Goal: Find specific page/section: Find specific page/section

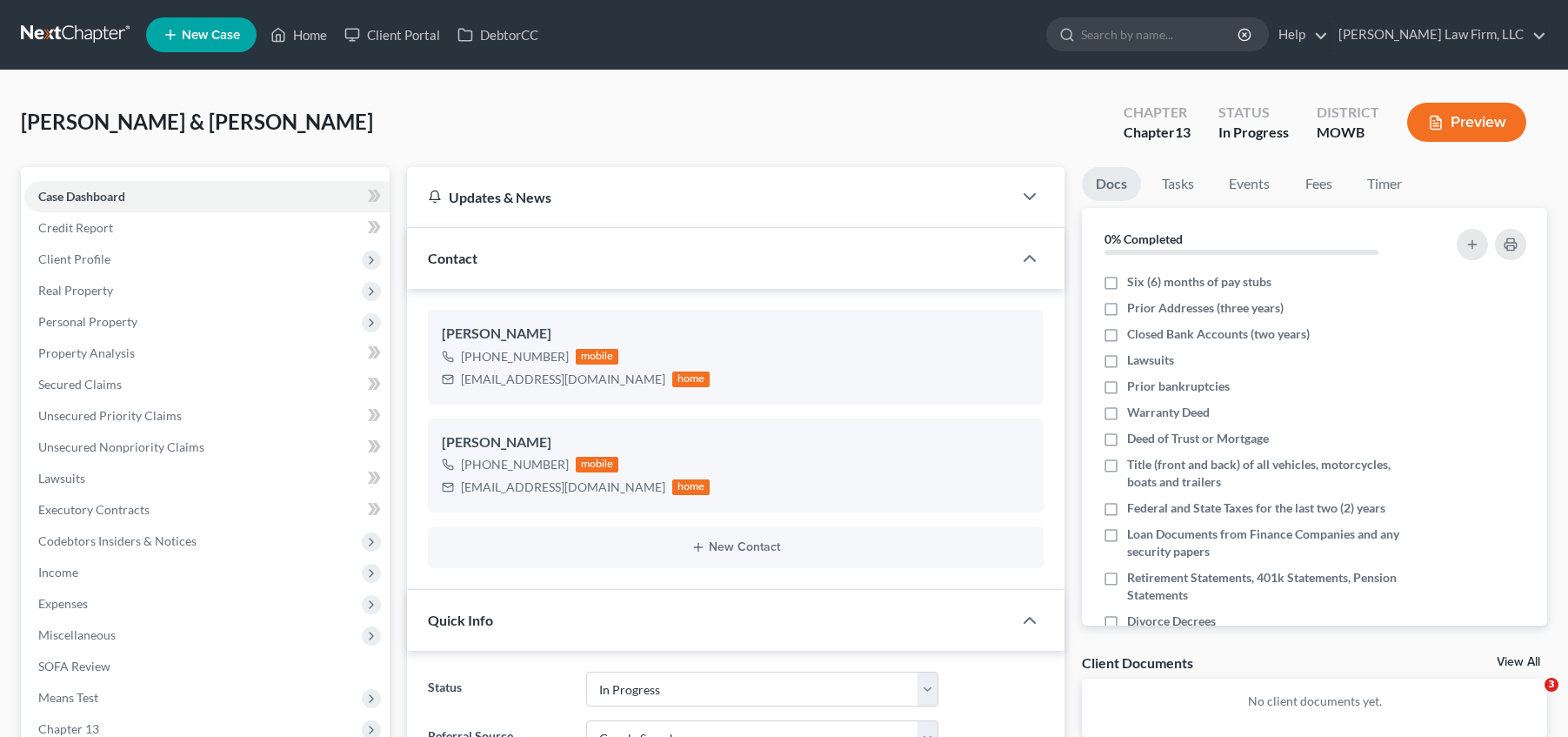
select select "4"
click at [72, 24] on link at bounding box center [77, 35] width 111 height 32
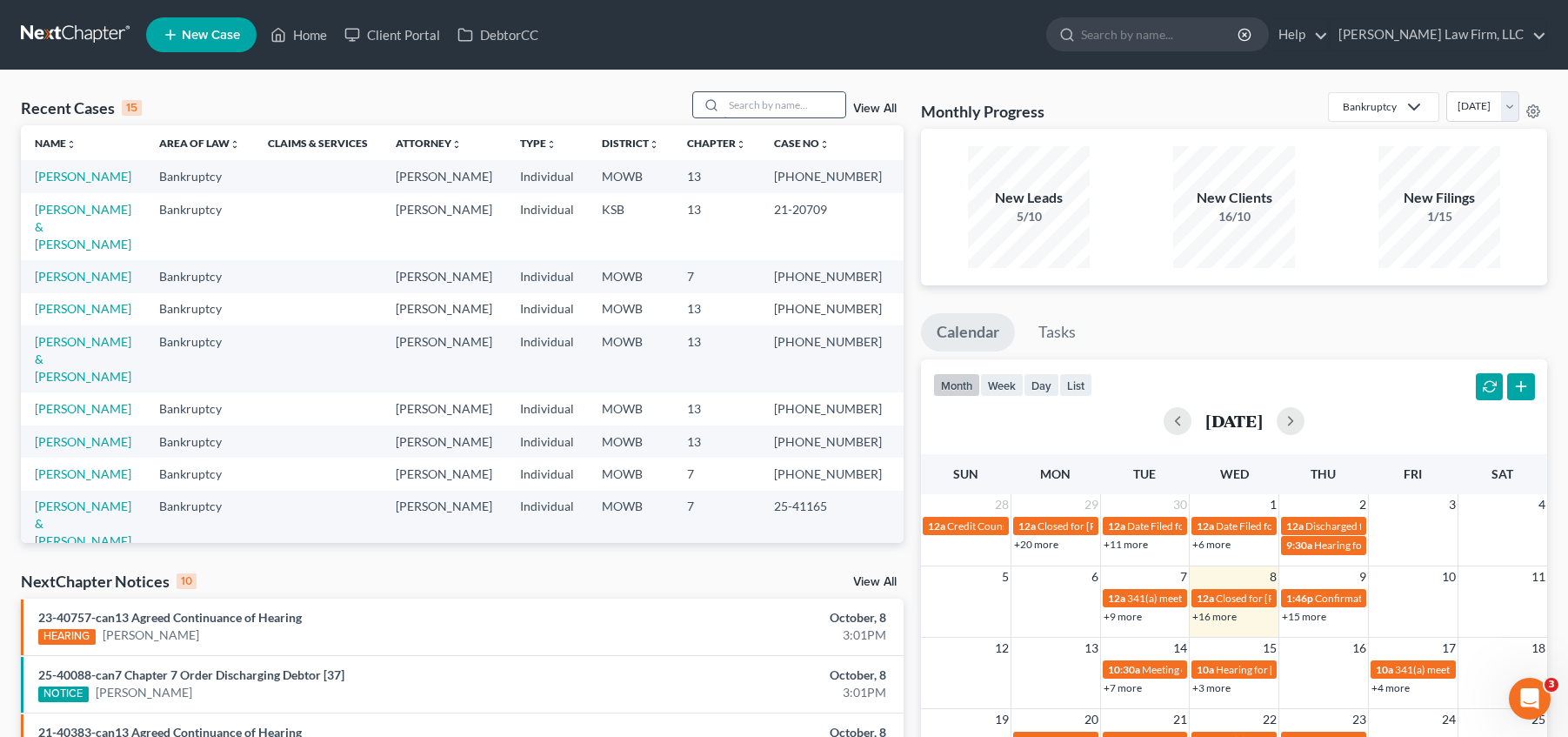
click at [810, 98] on input "search" at bounding box center [784, 105] width 122 height 26
type input "[PERSON_NAME]"
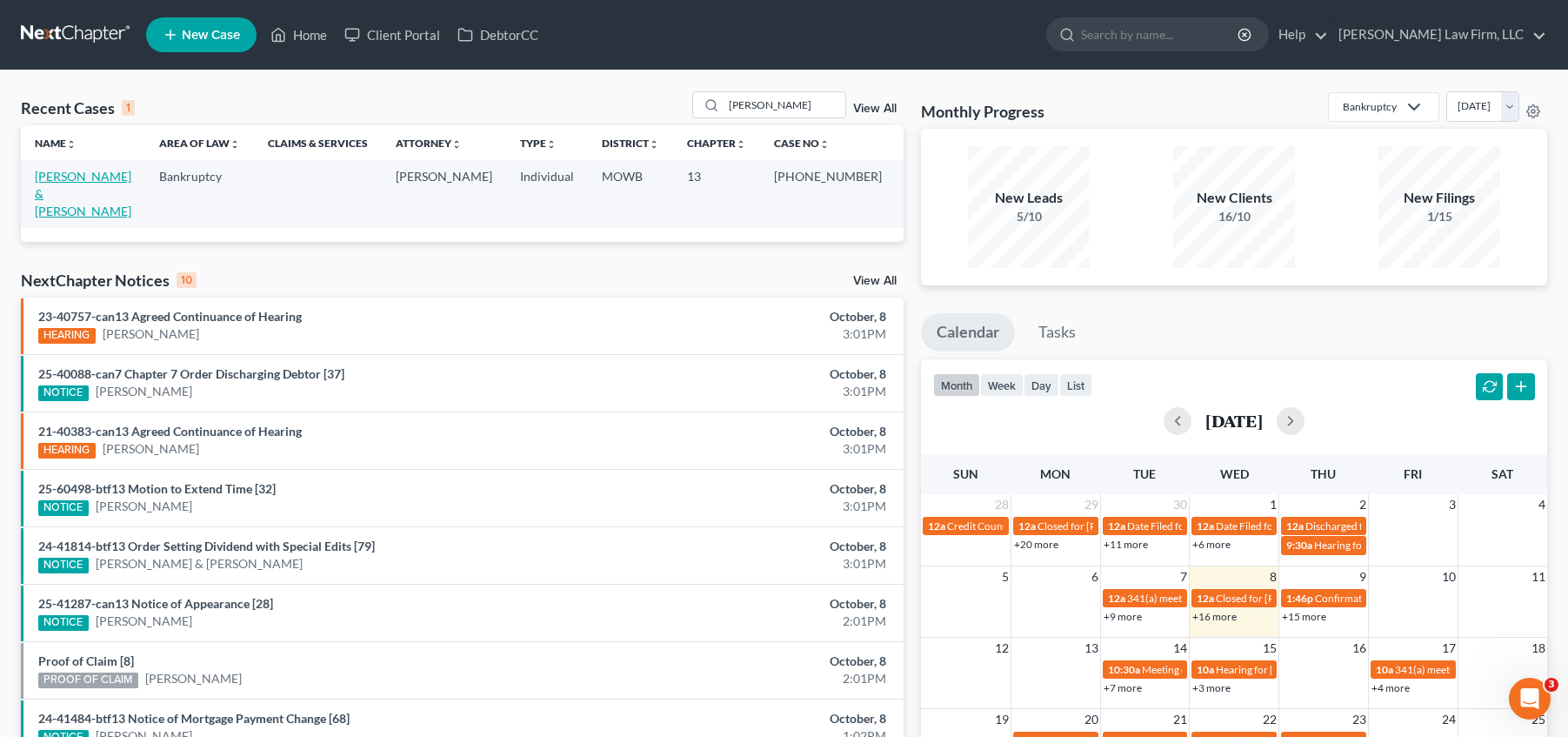
click at [97, 172] on link "[PERSON_NAME] & [PERSON_NAME]" at bounding box center [83, 193] width 97 height 49
select select "4"
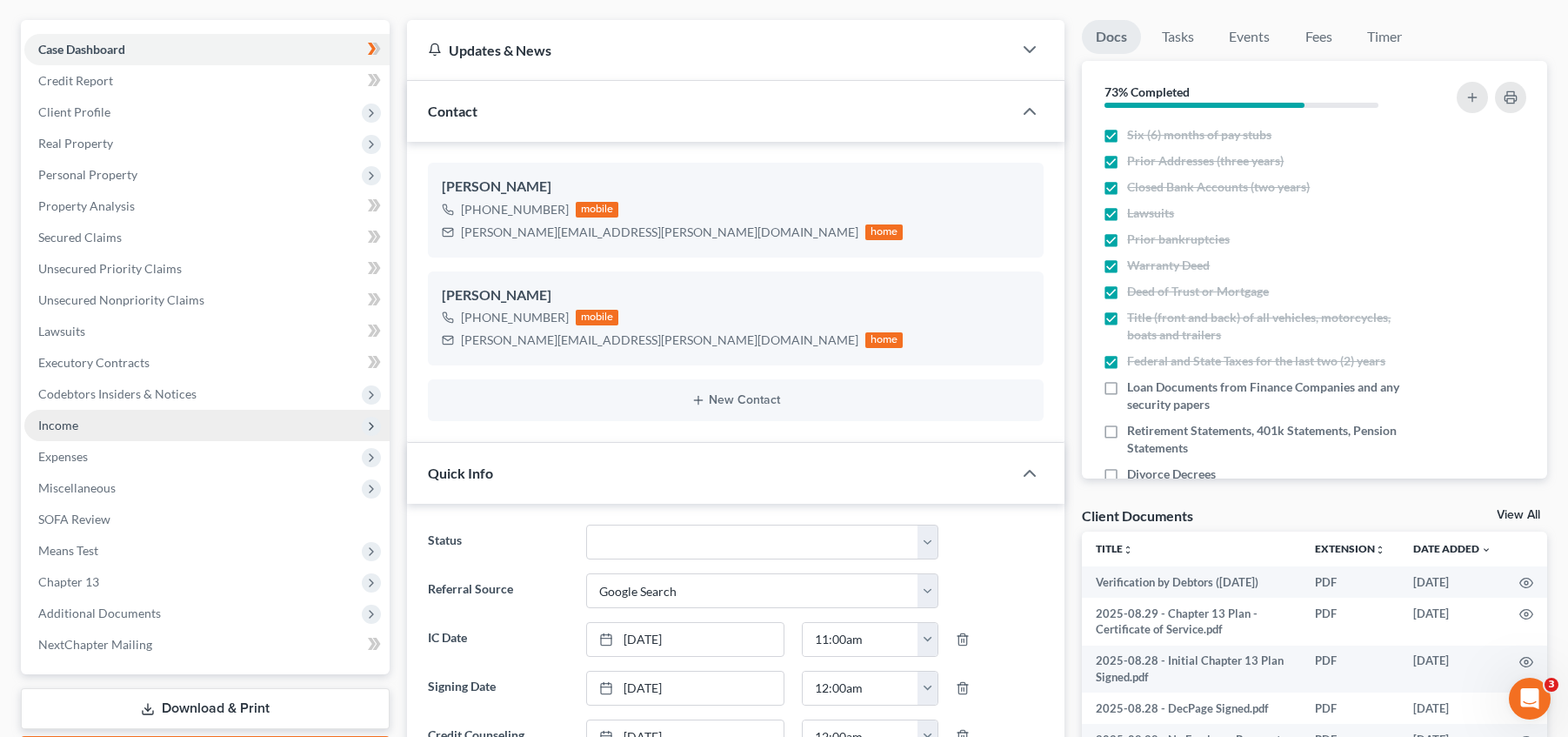
scroll to position [153, 0]
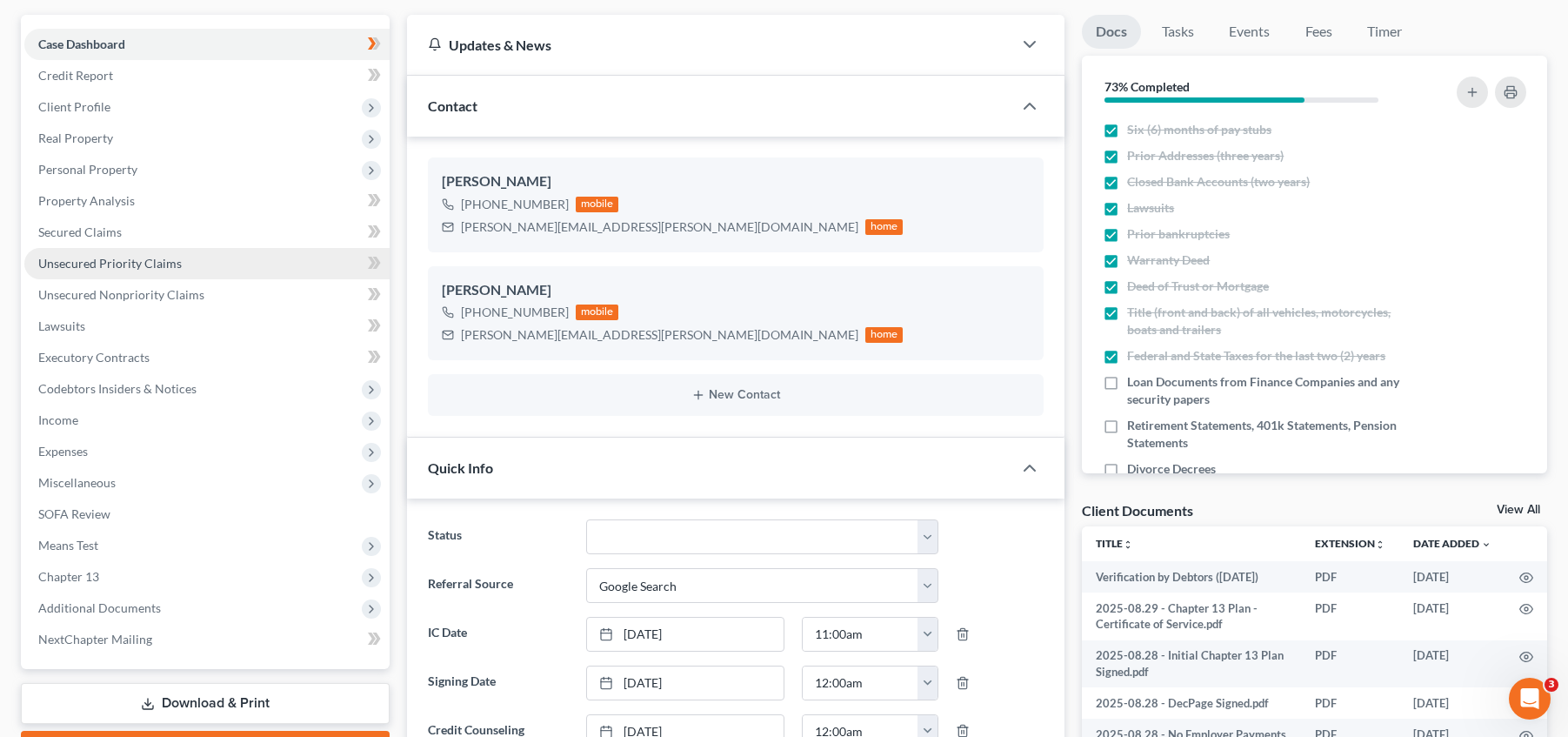
click at [166, 264] on span "Unsecured Priority Claims" at bounding box center [109, 263] width 144 height 15
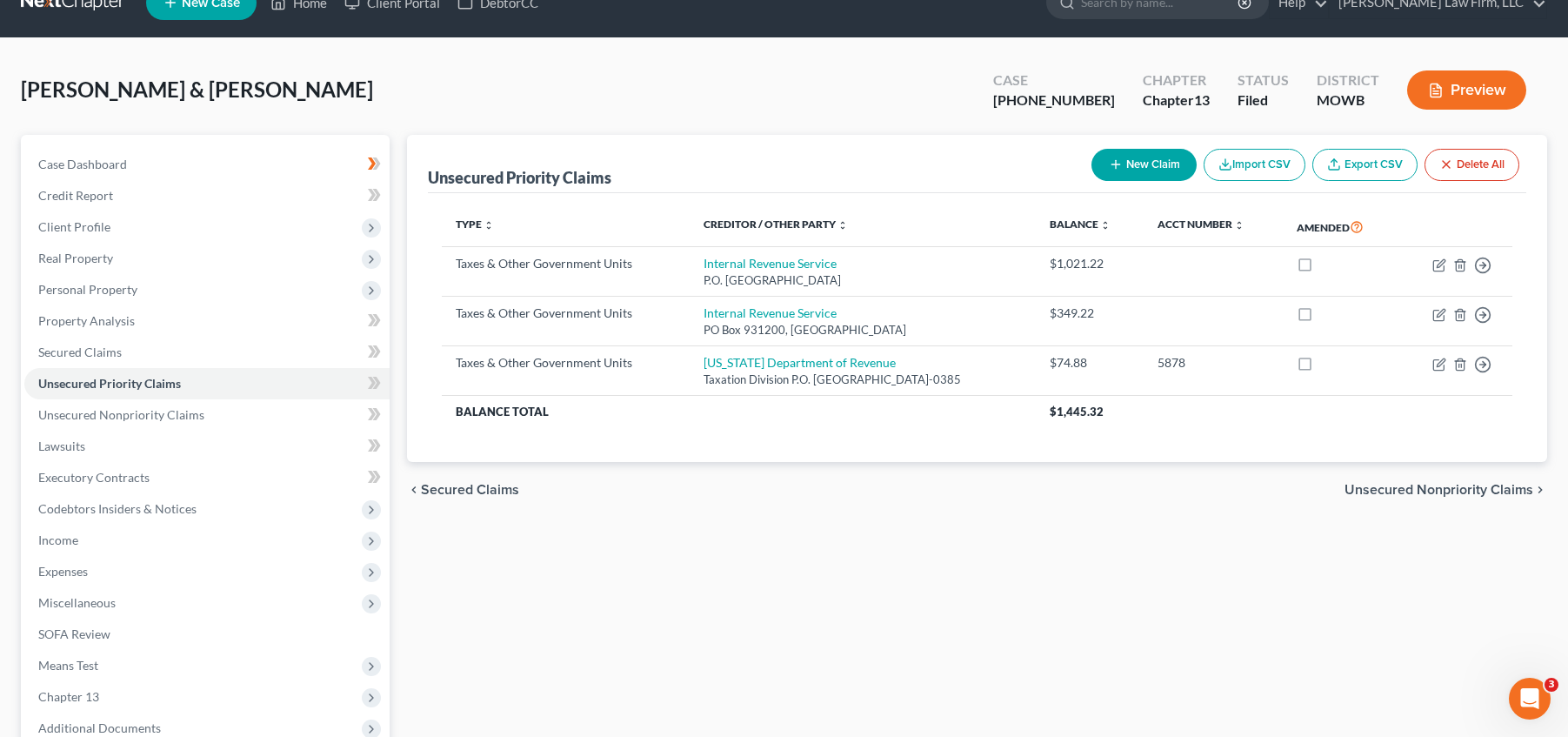
scroll to position [65, 0]
